Goal: Browse casually: Explore the website without a specific task or goal

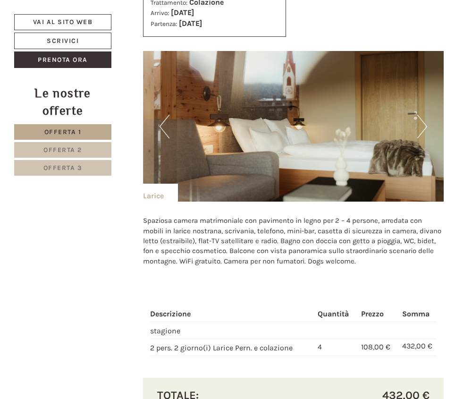
scroll to position [997, 0]
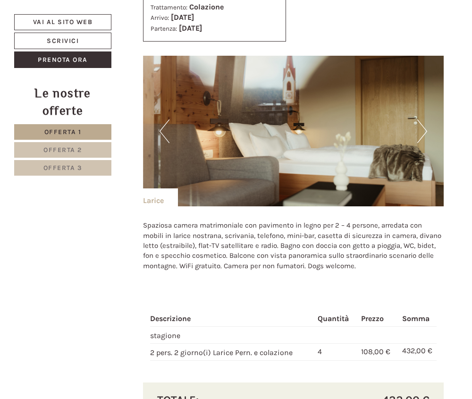
click at [426, 143] on button "Next" at bounding box center [422, 131] width 10 height 24
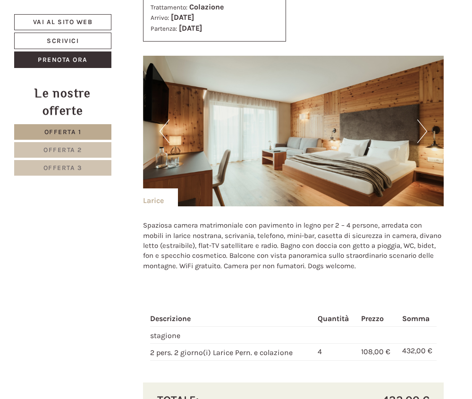
click at [426, 143] on button "Next" at bounding box center [422, 131] width 10 height 24
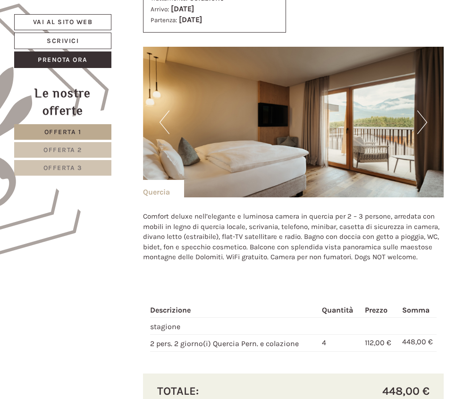
scroll to position [427, 0]
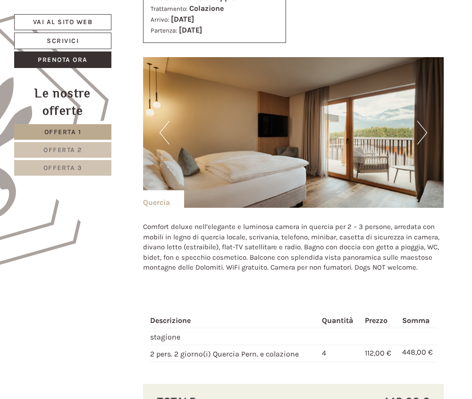
click at [423, 143] on button "Next" at bounding box center [422, 133] width 10 height 24
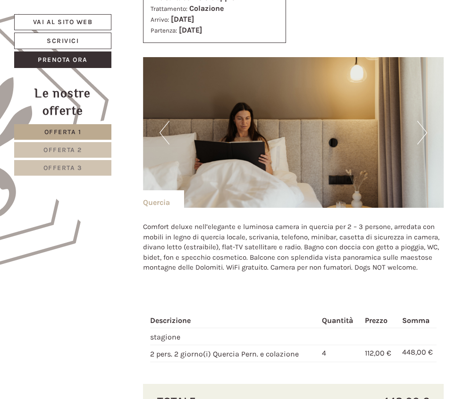
click at [423, 143] on button "Next" at bounding box center [422, 133] width 10 height 24
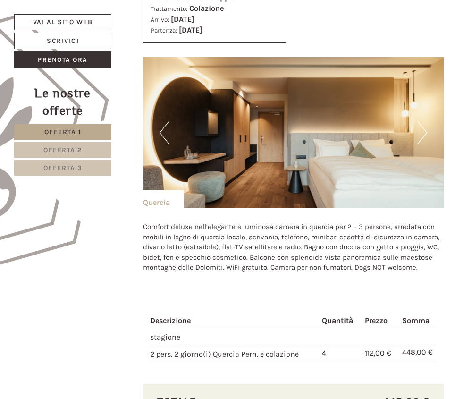
click at [423, 143] on button "Next" at bounding box center [422, 133] width 10 height 24
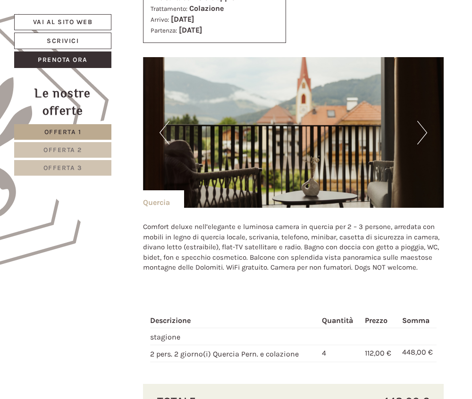
click at [423, 143] on button "Next" at bounding box center [422, 133] width 10 height 24
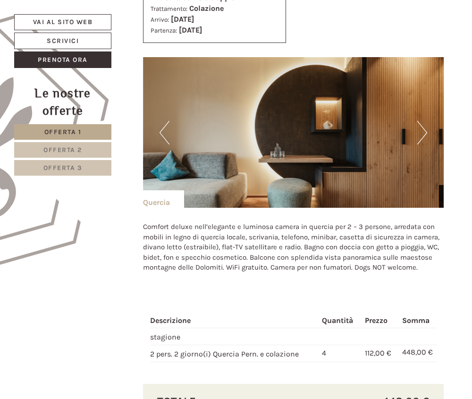
click at [423, 143] on button "Next" at bounding box center [422, 133] width 10 height 24
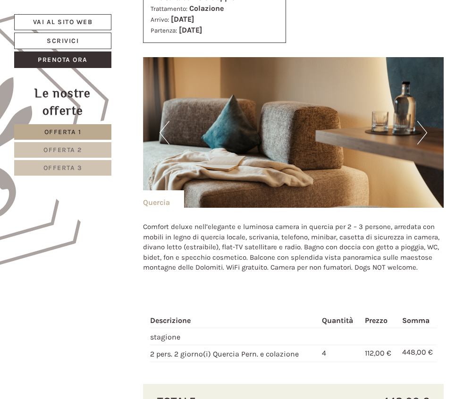
click at [423, 144] on button "Next" at bounding box center [422, 133] width 10 height 24
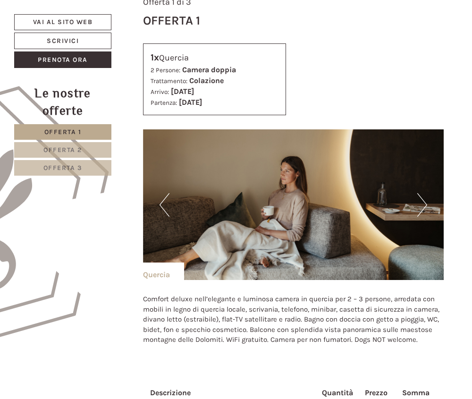
scroll to position [351, 0]
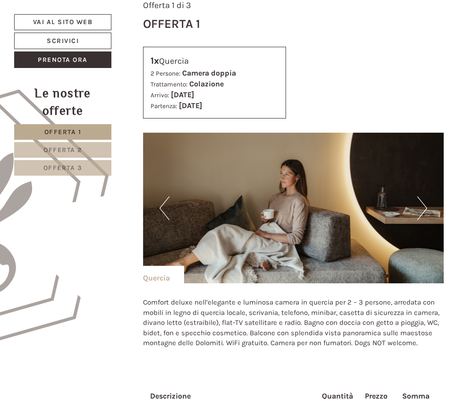
click at [426, 220] on button "Next" at bounding box center [422, 208] width 10 height 24
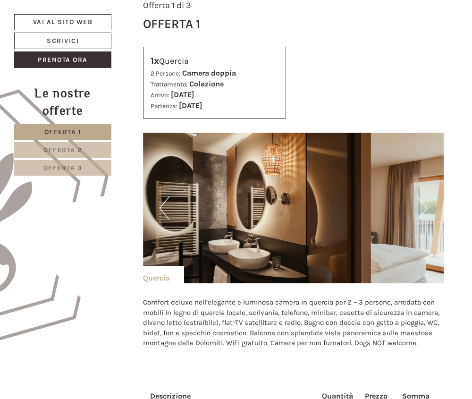
click at [426, 220] on button "Next" at bounding box center [422, 208] width 10 height 24
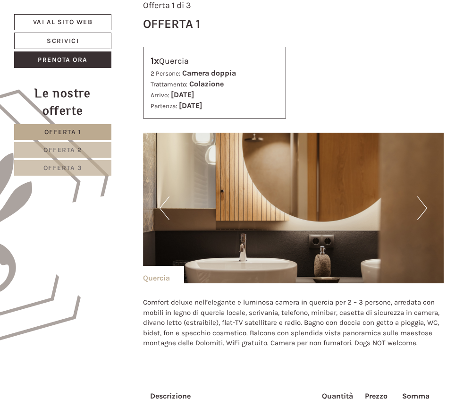
click at [429, 214] on img at bounding box center [293, 208] width 301 height 151
click at [427, 218] on button "Next" at bounding box center [422, 208] width 10 height 24
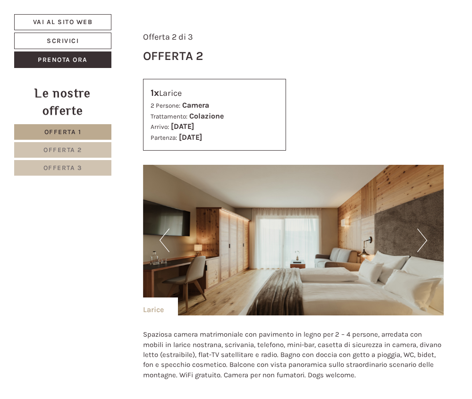
scroll to position [978, 0]
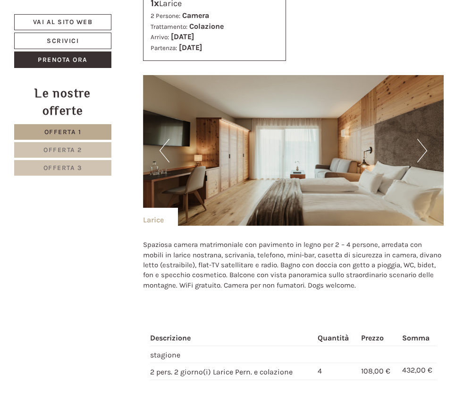
click at [424, 162] on button "Next" at bounding box center [422, 151] width 10 height 24
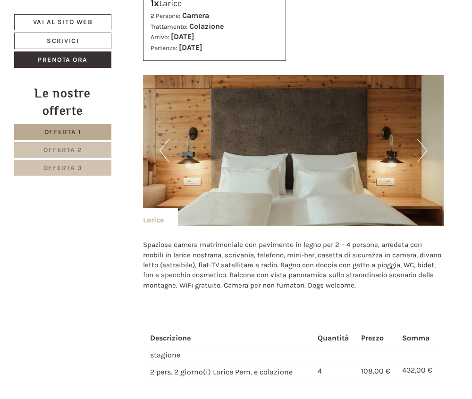
click at [424, 162] on button "Next" at bounding box center [422, 151] width 10 height 24
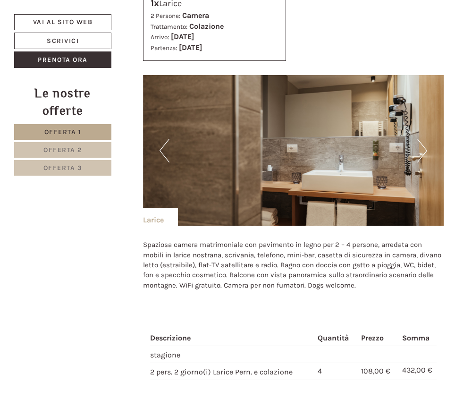
click at [425, 162] on button "Next" at bounding box center [422, 151] width 10 height 24
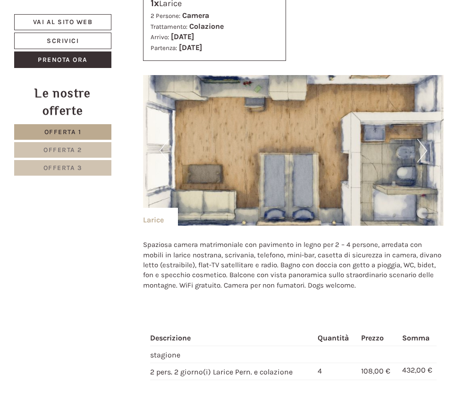
click at [426, 162] on button "Next" at bounding box center [422, 151] width 10 height 24
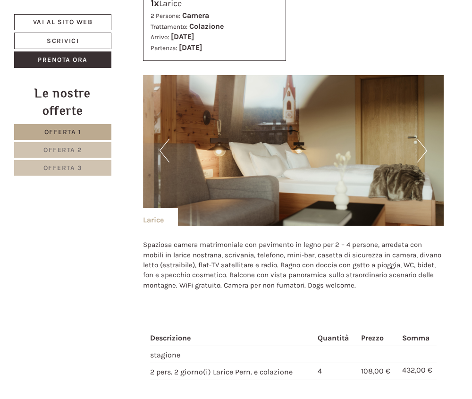
click at [160, 162] on button "Previous" at bounding box center [165, 151] width 10 height 24
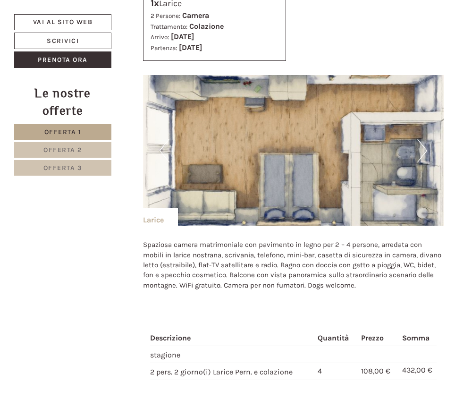
click at [427, 173] on img at bounding box center [293, 150] width 301 height 151
click at [426, 162] on button "Next" at bounding box center [422, 151] width 10 height 24
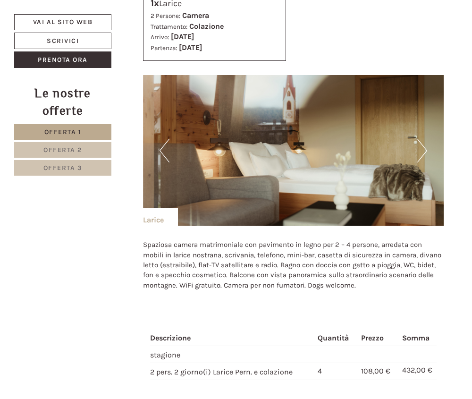
click at [426, 162] on button "Next" at bounding box center [422, 151] width 10 height 24
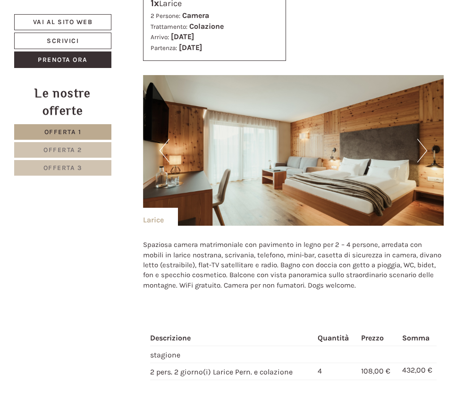
click at [426, 162] on button "Next" at bounding box center [422, 151] width 10 height 24
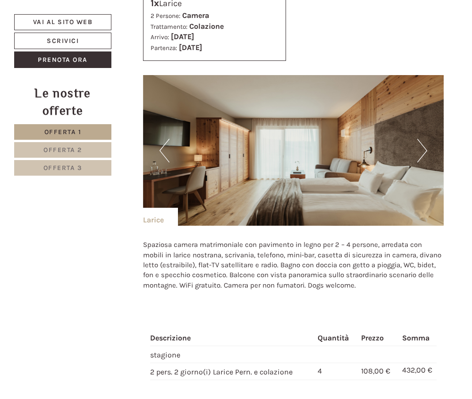
click at [426, 162] on button "Next" at bounding box center [422, 151] width 10 height 24
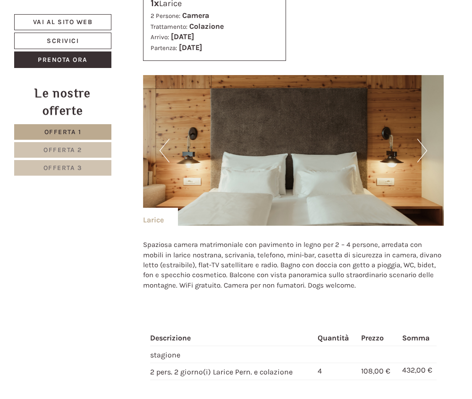
click at [426, 162] on button "Next" at bounding box center [422, 151] width 10 height 24
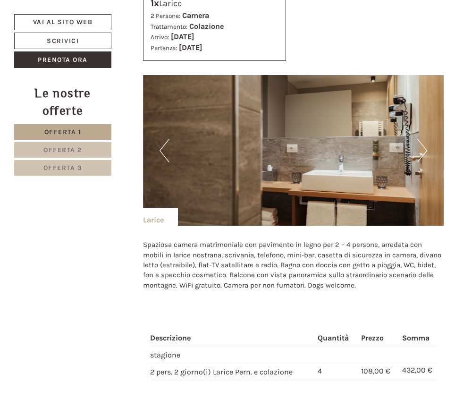
click at [426, 162] on button "Next" at bounding box center [422, 151] width 10 height 24
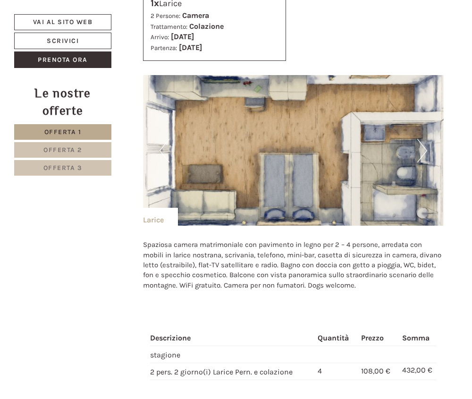
click at [164, 162] on button "Previous" at bounding box center [165, 151] width 10 height 24
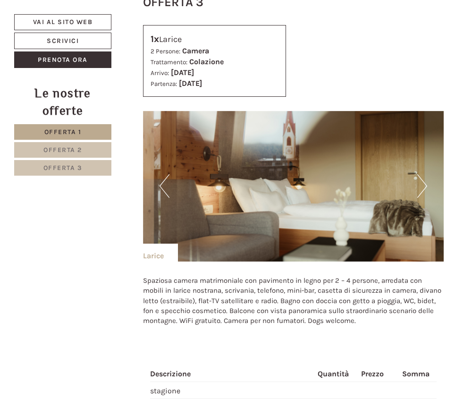
scroll to position [1529, 0]
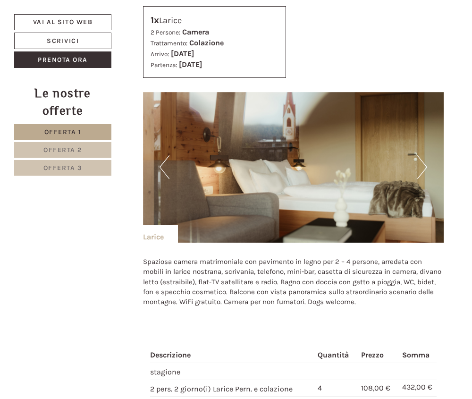
click at [423, 179] on button "Next" at bounding box center [422, 167] width 10 height 24
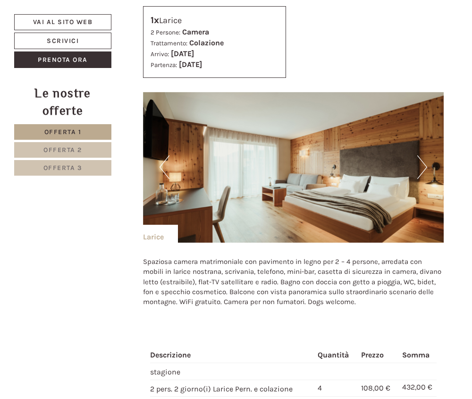
click at [423, 179] on button "Next" at bounding box center [422, 167] width 10 height 24
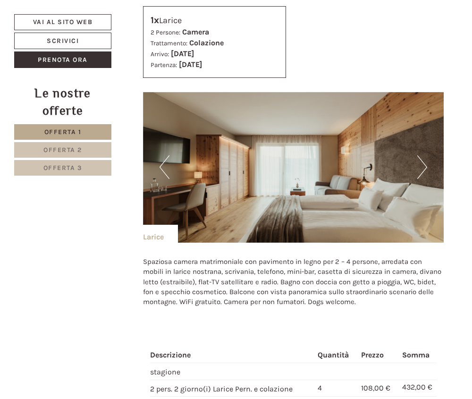
click at [424, 179] on button "Next" at bounding box center [422, 167] width 10 height 24
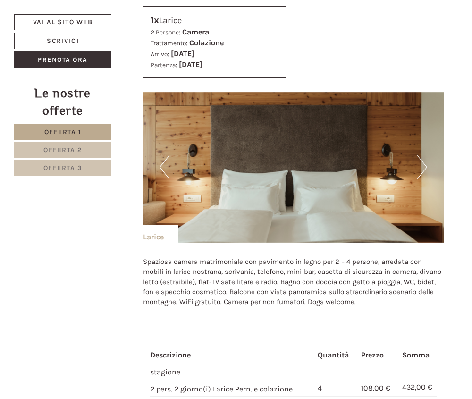
click at [424, 179] on button "Next" at bounding box center [422, 167] width 10 height 24
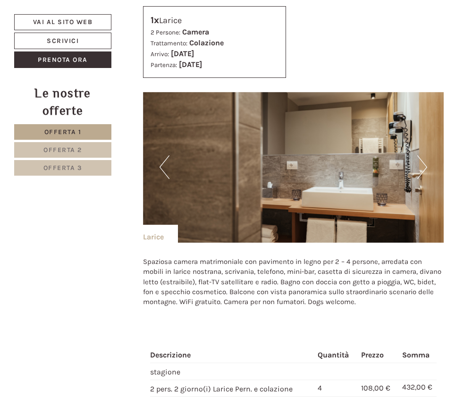
click at [424, 179] on button "Next" at bounding box center [422, 167] width 10 height 24
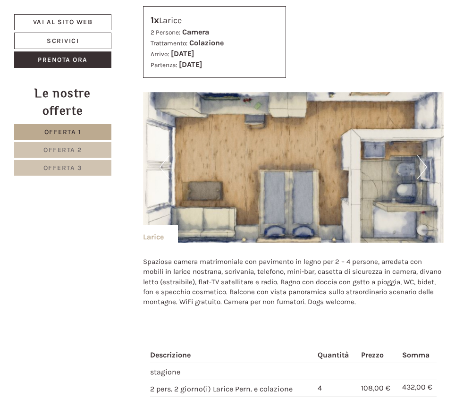
click at [424, 179] on button "Next" at bounding box center [422, 167] width 10 height 24
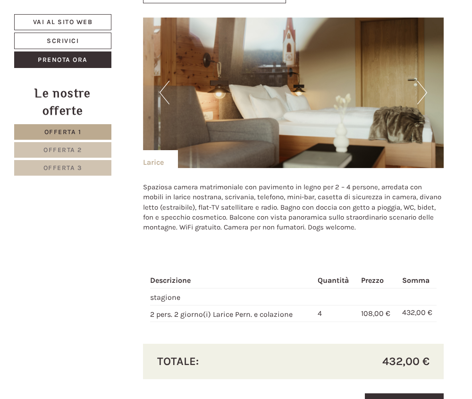
scroll to position [1604, 0]
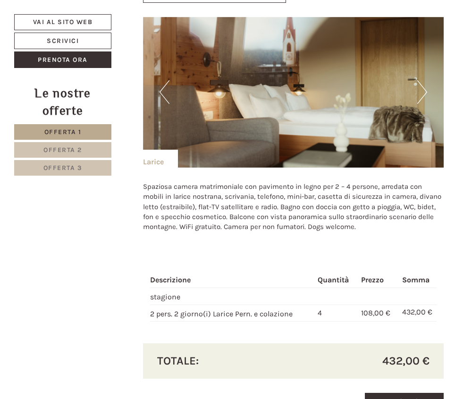
click at [168, 104] on button "Previous" at bounding box center [165, 92] width 10 height 24
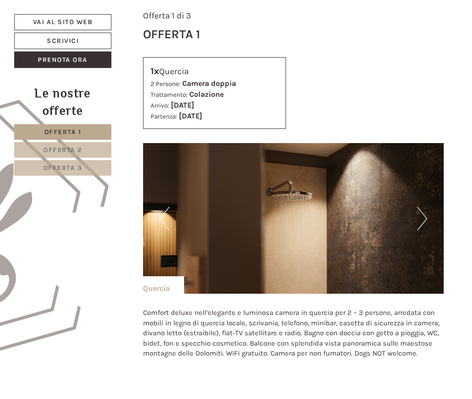
scroll to position [364, 0]
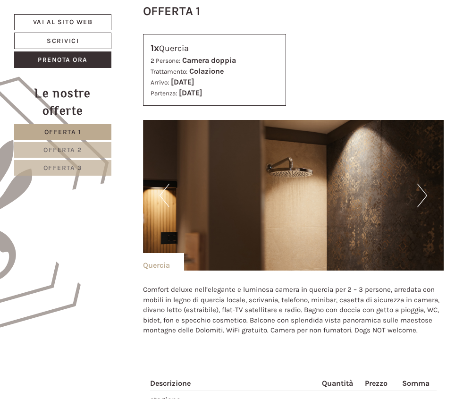
click at [426, 205] on button "Next" at bounding box center [422, 196] width 10 height 24
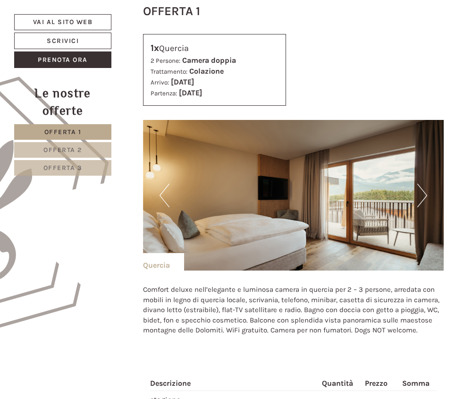
click at [426, 205] on button "Next" at bounding box center [422, 196] width 10 height 24
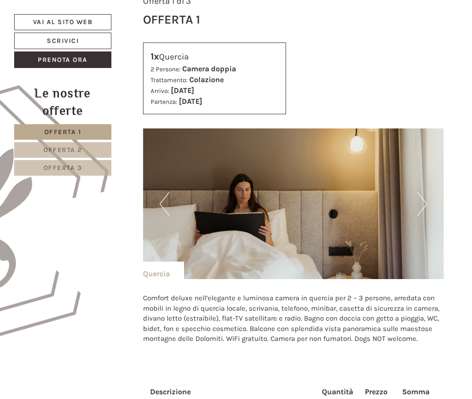
scroll to position [367, 0]
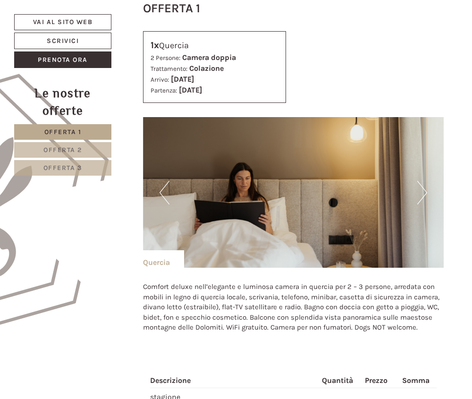
click at [424, 204] on button "Next" at bounding box center [422, 193] width 10 height 24
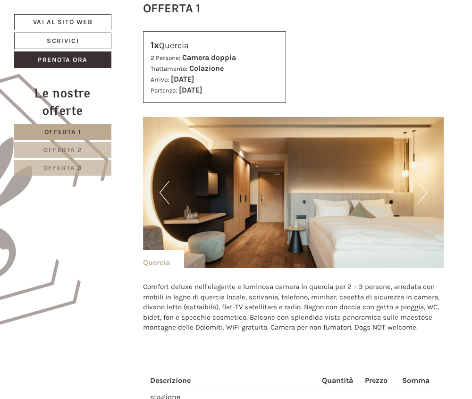
click at [424, 204] on button "Next" at bounding box center [422, 193] width 10 height 24
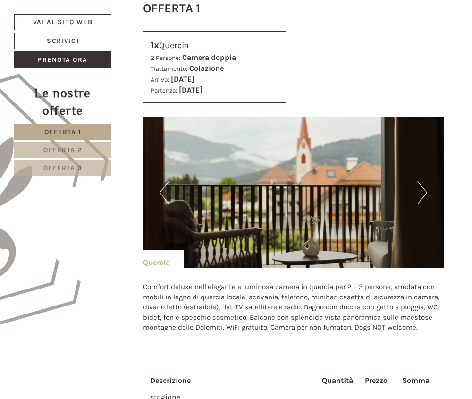
click at [424, 204] on button "Next" at bounding box center [422, 193] width 10 height 24
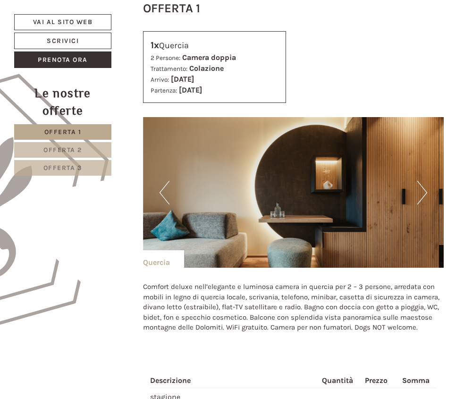
click at [424, 204] on button "Next" at bounding box center [422, 193] width 10 height 24
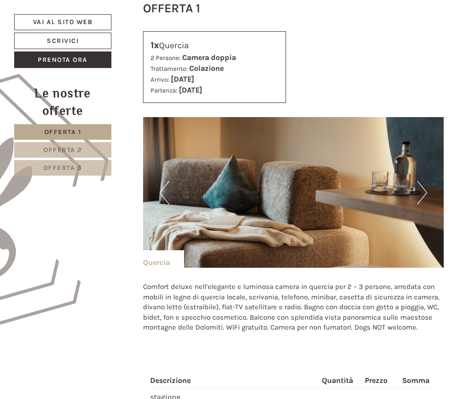
click at [424, 204] on button "Next" at bounding box center [422, 193] width 10 height 24
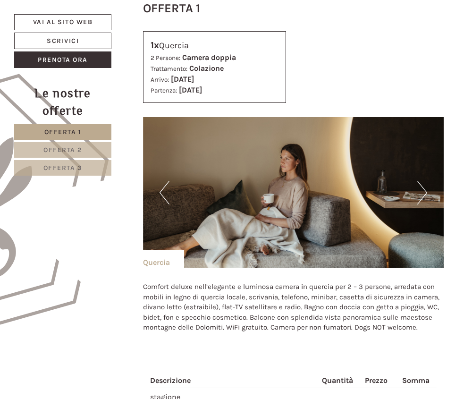
click at [424, 204] on button "Next" at bounding box center [422, 193] width 10 height 24
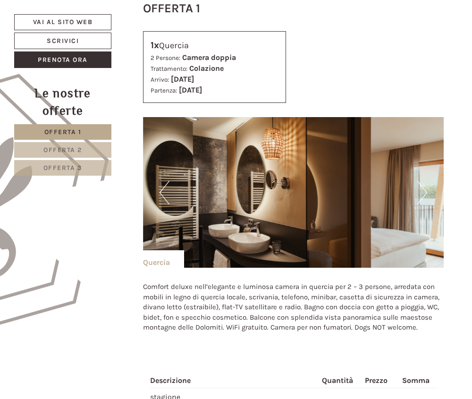
click at [424, 204] on button "Next" at bounding box center [422, 193] width 10 height 24
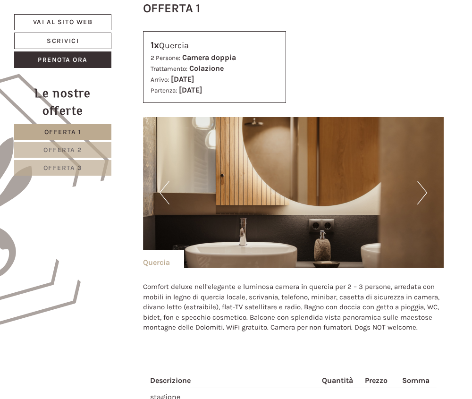
click at [424, 204] on button "Next" at bounding box center [422, 193] width 10 height 24
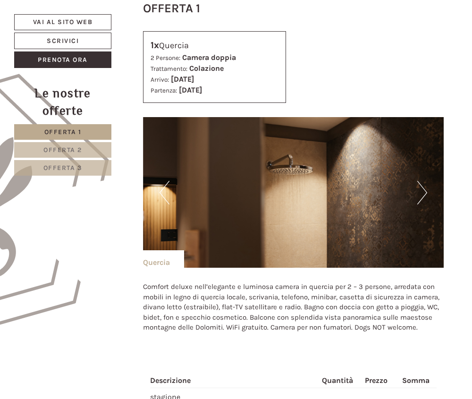
click at [424, 204] on button "Next" at bounding box center [422, 193] width 10 height 24
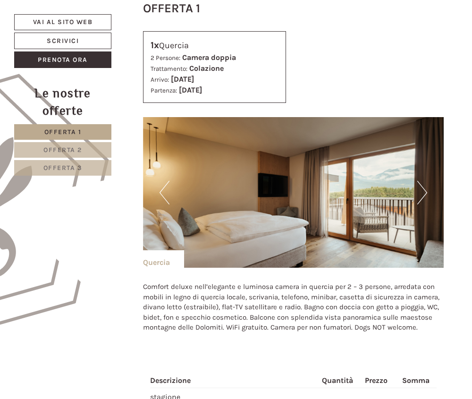
click at [424, 204] on button "Next" at bounding box center [422, 193] width 10 height 24
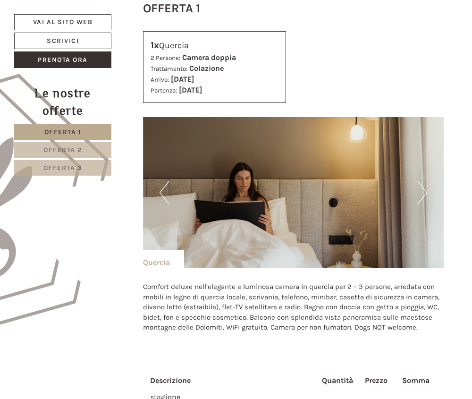
click at [424, 204] on button "Next" at bounding box center [422, 193] width 10 height 24
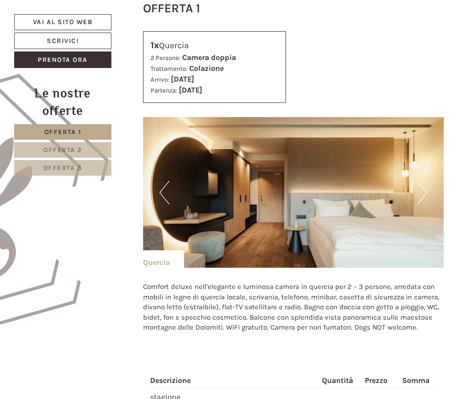
click at [424, 204] on button "Next" at bounding box center [422, 193] width 10 height 24
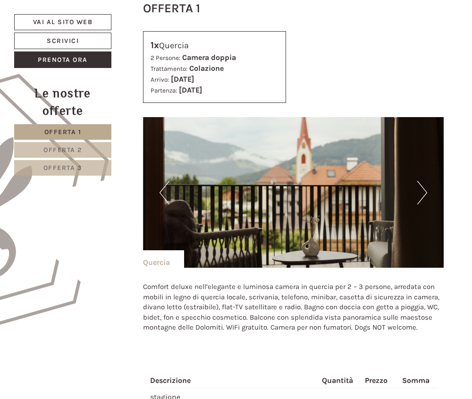
click at [424, 204] on button "Next" at bounding box center [422, 193] width 10 height 24
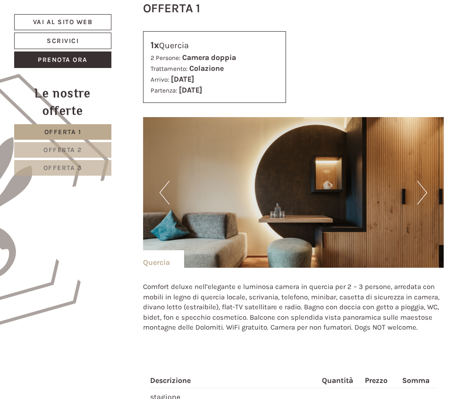
click at [424, 204] on button "Next" at bounding box center [422, 193] width 10 height 24
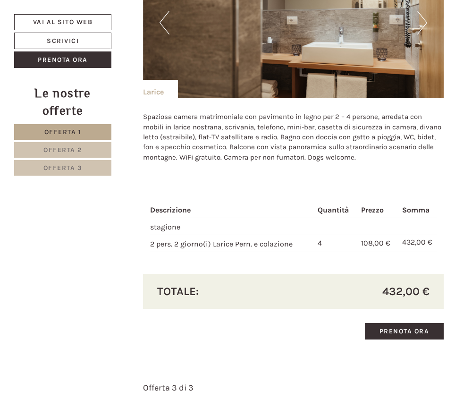
scroll to position [1111, 0]
